Goal: Task Accomplishment & Management: Manage account settings

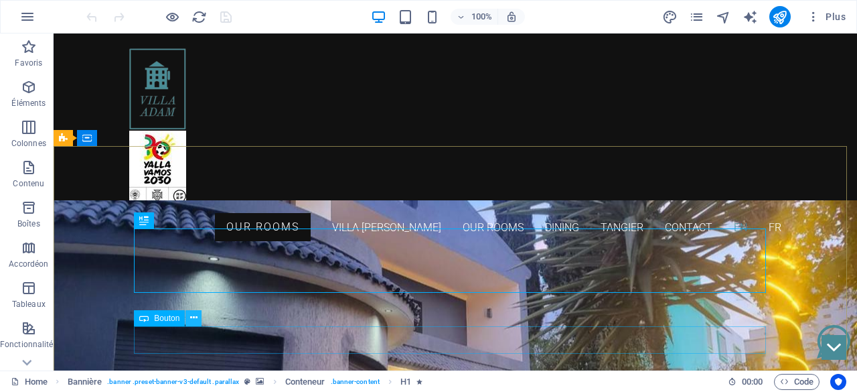
click at [191, 315] on icon at bounding box center [193, 318] width 7 height 14
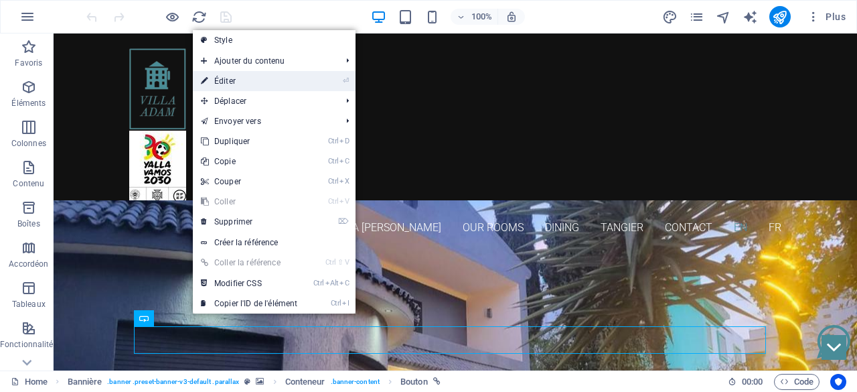
click at [229, 82] on link "⏎ Éditer" at bounding box center [249, 81] width 112 height 20
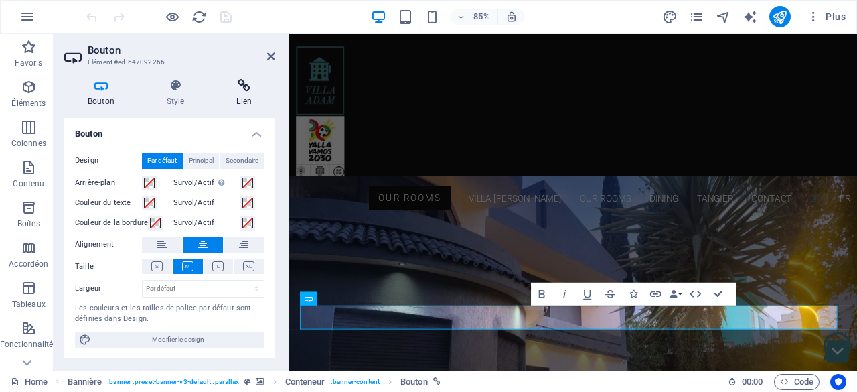
click at [248, 86] on icon at bounding box center [244, 85] width 62 height 13
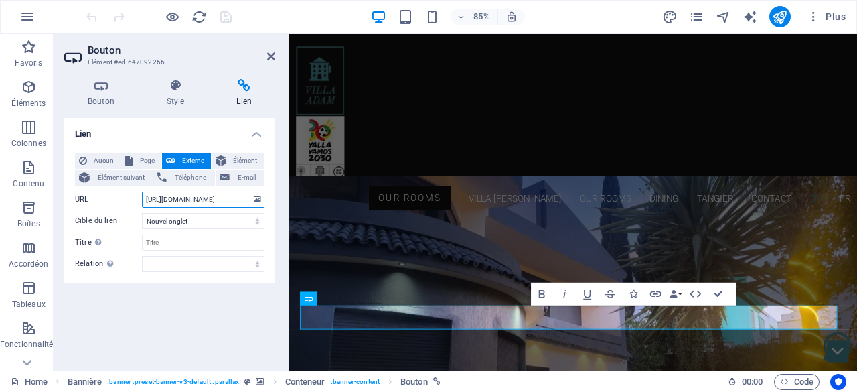
click at [189, 196] on input "[URL][DOMAIN_NAME]" at bounding box center [203, 199] width 123 height 16
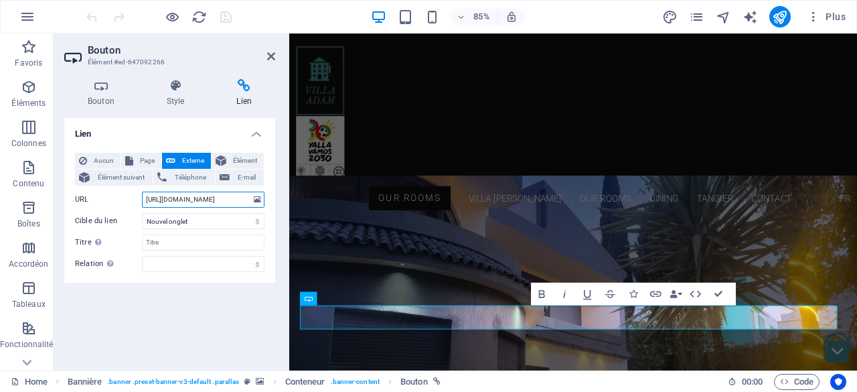
paste input "[EMAIL_ADDRESS][DOMAIN_NAME]"
click at [189, 196] on input "[EMAIL_ADDRESS][DOMAIN_NAME]" at bounding box center [203, 199] width 123 height 16
paste input "[URL][DOMAIN_NAME]"
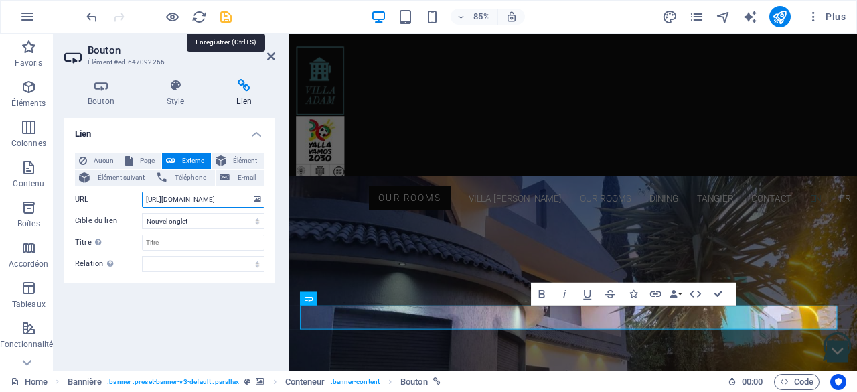
type input "[URL][DOMAIN_NAME]"
click at [222, 15] on icon "save" at bounding box center [225, 16] width 15 height 15
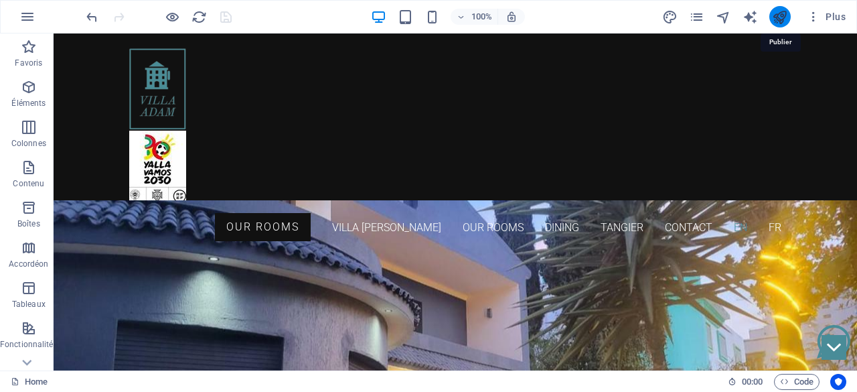
click at [777, 23] on icon "publish" at bounding box center [779, 16] width 15 height 15
